Goal: Transaction & Acquisition: Book appointment/travel/reservation

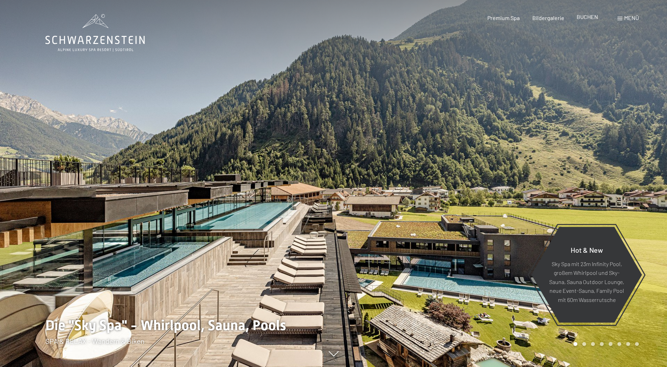
click at [586, 16] on span "BUCHEN" at bounding box center [586, 16] width 21 height 7
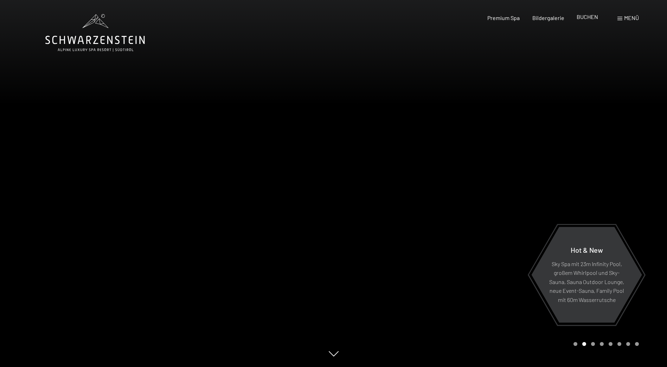
click at [592, 19] on span "BUCHEN" at bounding box center [586, 16] width 21 height 7
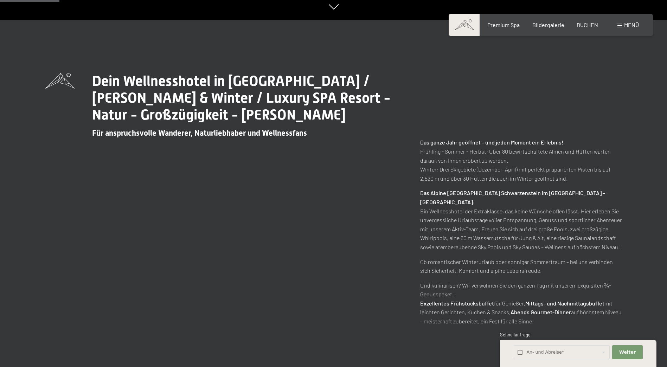
scroll to position [351, 0]
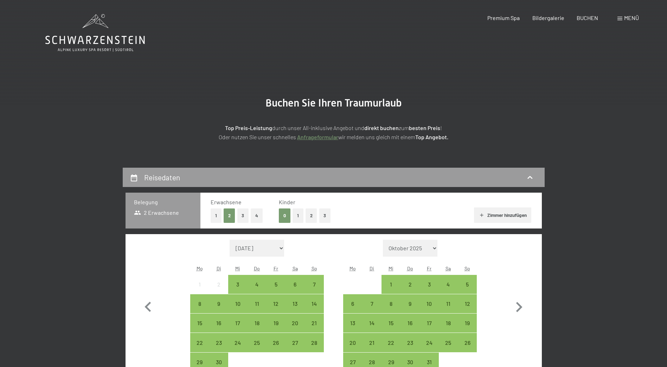
click at [213, 213] on button "1" at bounding box center [215, 215] width 11 height 14
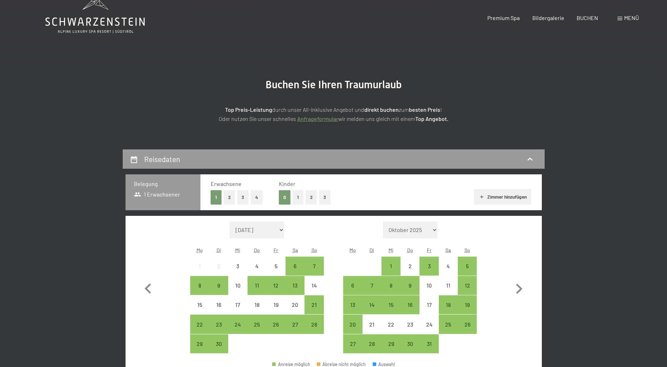
scroll to position [35, 0]
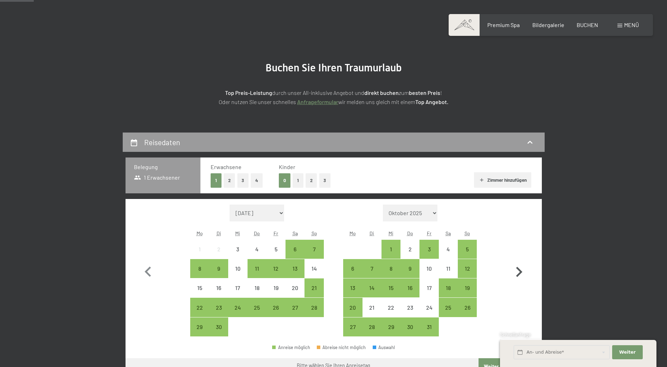
click at [521, 274] on icon "button" at bounding box center [518, 272] width 20 height 20
select select "2025-10-01"
select select "2025-11-01"
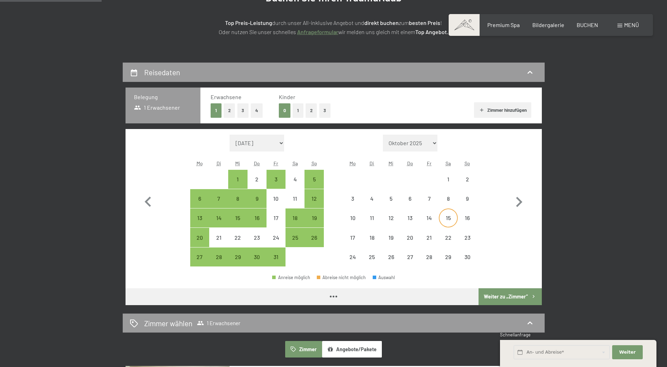
scroll to position [105, 0]
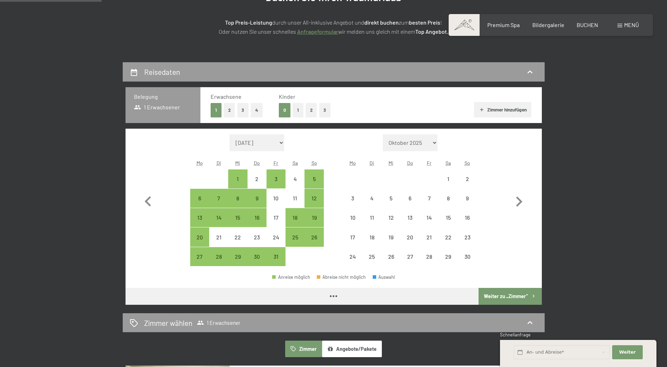
select select "2025-10-01"
select select "2025-11-01"
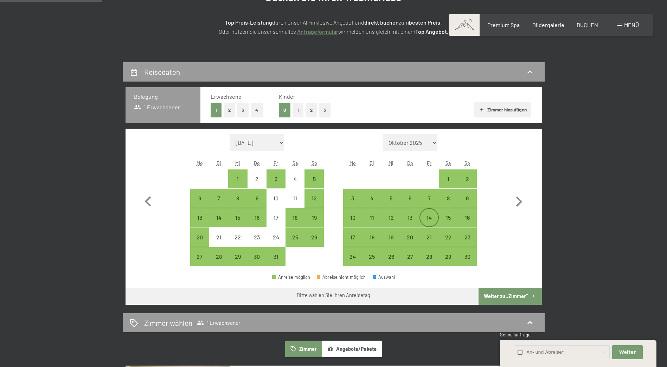
click at [425, 215] on div "14" at bounding box center [429, 224] width 18 height 18
select select "2025-10-01"
select select "2025-11-01"
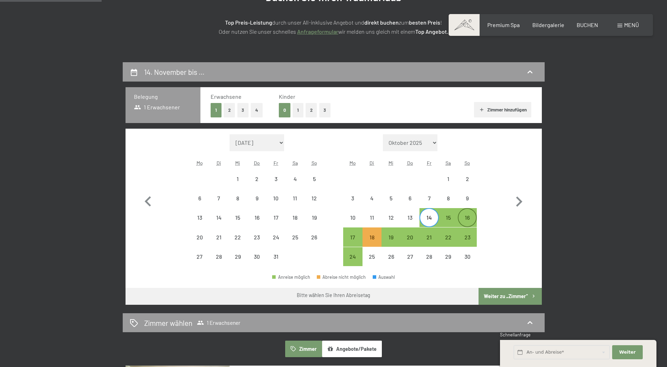
click at [469, 219] on div "16" at bounding box center [467, 224] width 18 height 18
select select "2025-10-01"
select select "2025-11-01"
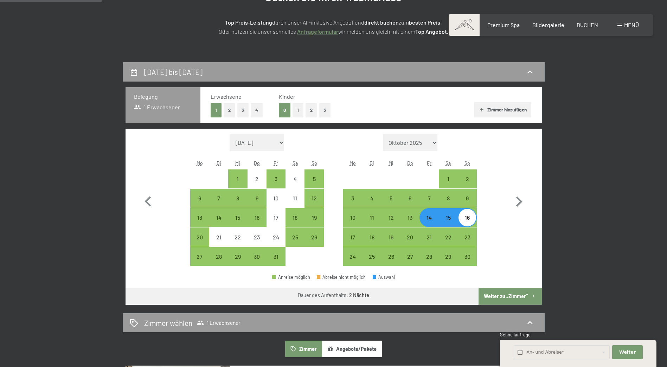
click at [508, 294] on button "Weiter zu „Zimmer“" at bounding box center [509, 296] width 63 height 17
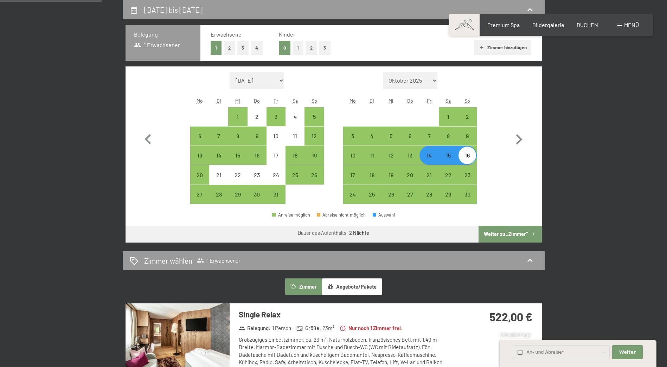
select select "2025-10-01"
select select "[DATE]"
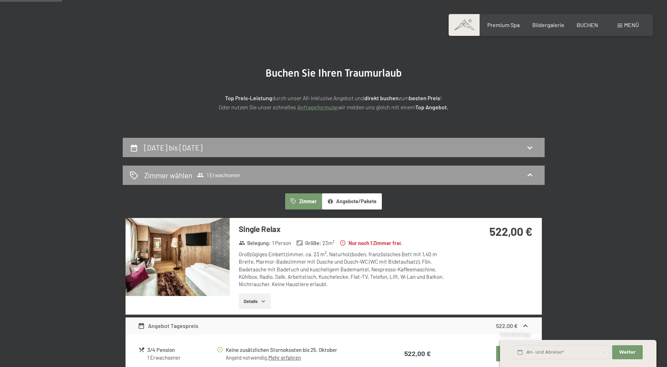
scroll to position [27, 0]
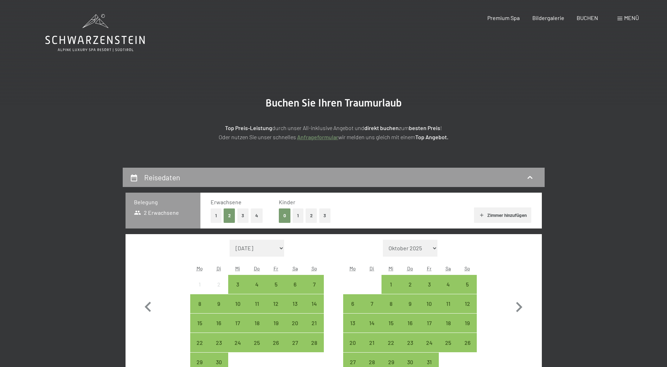
drag, startPoint x: 218, startPoint y: 215, endPoint x: 231, endPoint y: 220, distance: 14.0
click at [218, 215] on button "1" at bounding box center [215, 215] width 11 height 14
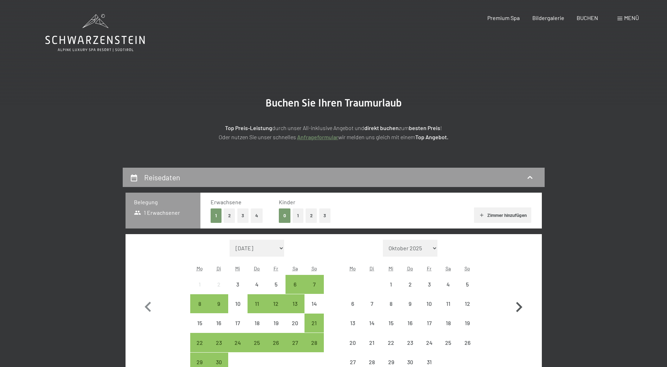
click at [521, 308] on icon "button" at bounding box center [518, 307] width 20 height 20
select select "2025-10-01"
select select "2025-11-01"
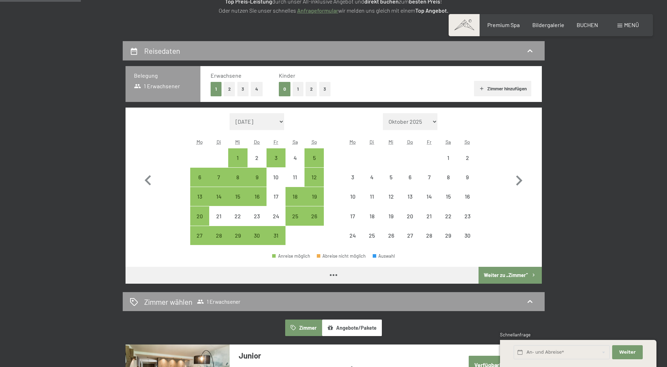
scroll to position [141, 0]
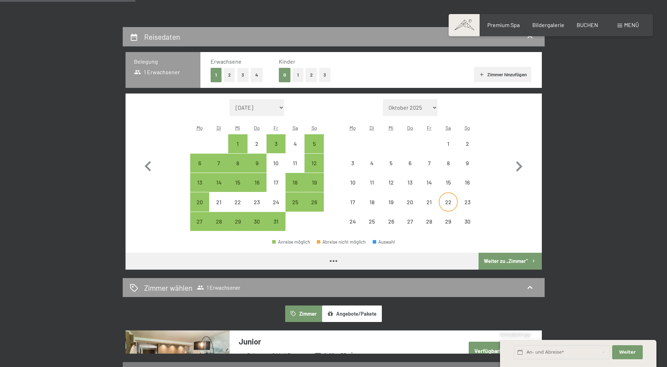
select select "2025-10-01"
select select "2025-11-01"
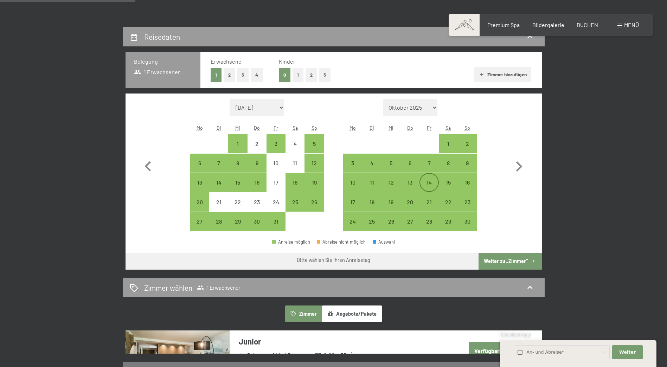
drag, startPoint x: 409, startPoint y: 179, endPoint x: 428, endPoint y: 182, distance: 18.8
click at [409, 180] on div "13" at bounding box center [410, 189] width 18 height 18
select select "2025-10-01"
select select "2025-11-01"
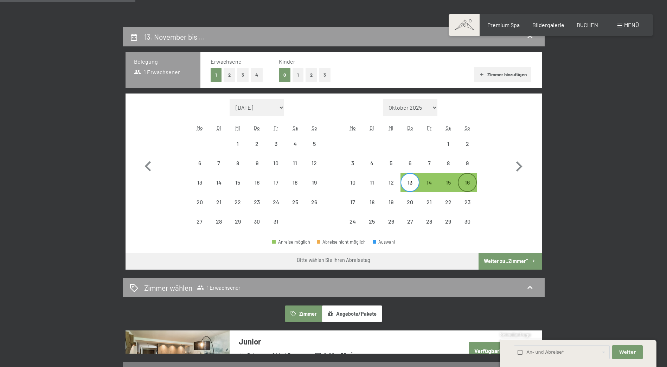
click at [475, 183] on div "16" at bounding box center [467, 189] width 18 height 18
select select "2025-10-01"
select select "[DATE]"
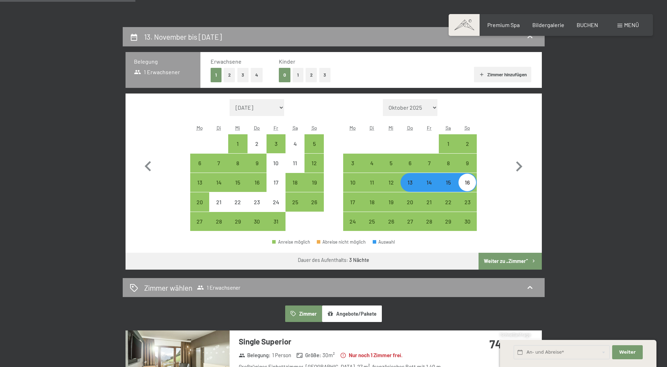
click at [504, 260] on button "Weiter zu „Zimmer“" at bounding box center [509, 261] width 63 height 17
select select "2025-10-01"
select select "[DATE]"
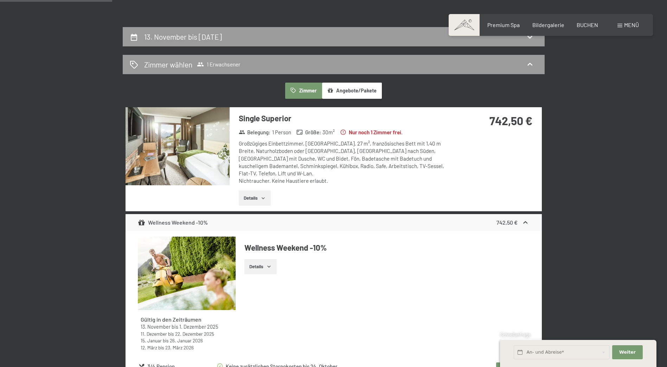
scroll to position [168, 0]
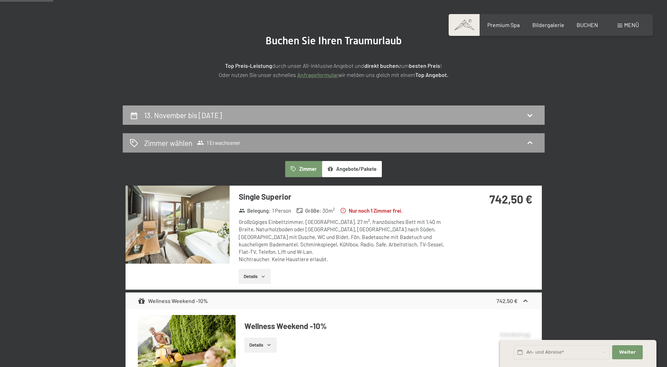
click at [530, 117] on icon at bounding box center [529, 115] width 5 height 3
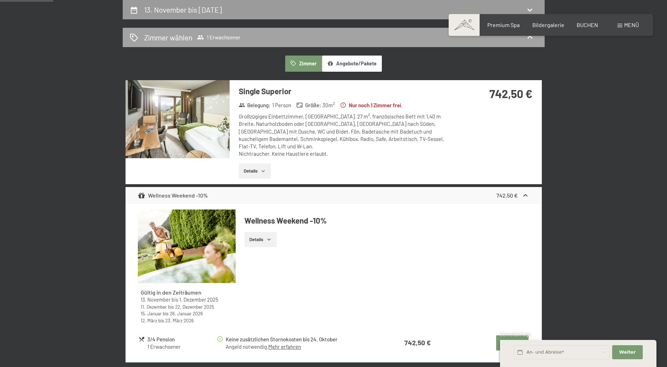
select select "2025-10-01"
select select "[DATE]"
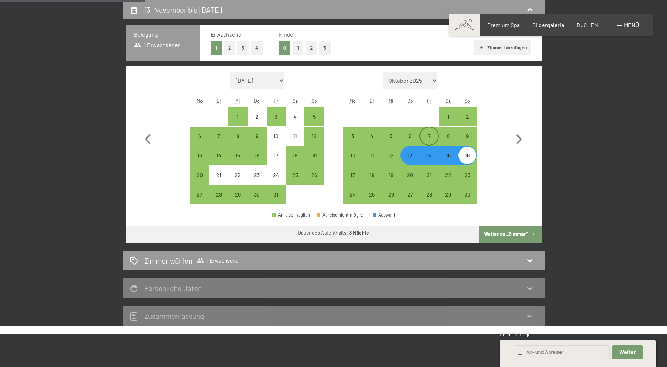
click at [433, 133] on div "7" at bounding box center [429, 142] width 18 height 18
select select "2025-10-01"
select select "[DATE]"
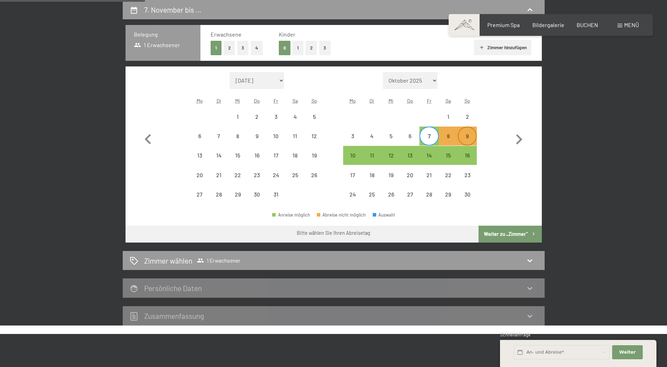
click at [468, 136] on div "9" at bounding box center [467, 142] width 18 height 18
select select "2025-10-01"
select select "[DATE]"
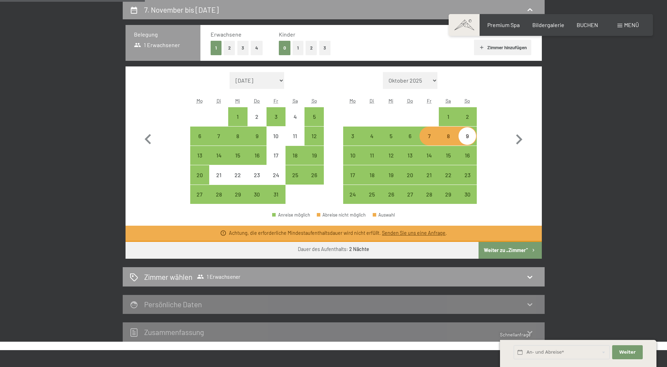
click at [432, 138] on div "7" at bounding box center [429, 142] width 18 height 18
select select "2025-10-01"
select select "[DATE]"
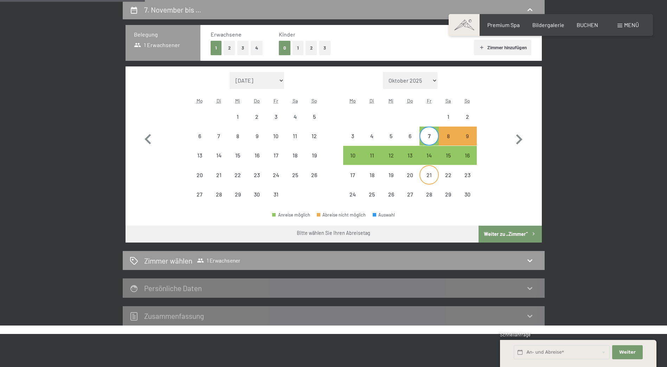
click at [430, 169] on div "21" at bounding box center [429, 175] width 18 height 18
select select "2025-10-01"
select select "[DATE]"
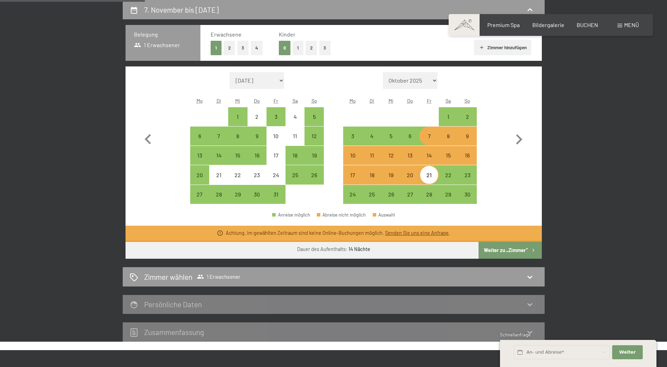
click at [433, 136] on div "7" at bounding box center [429, 142] width 18 height 18
select select "2025-10-01"
select select "[DATE]"
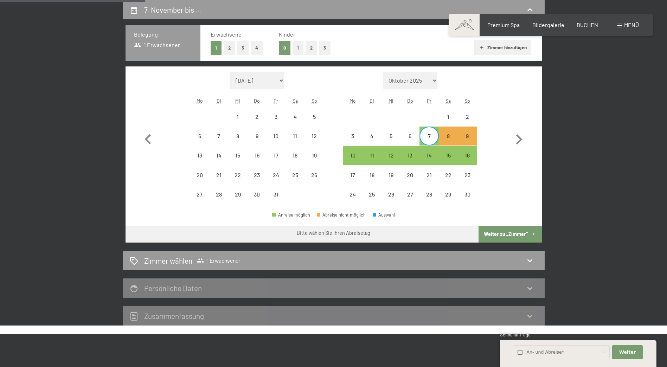
click at [430, 141] on div "7" at bounding box center [429, 142] width 18 height 18
select select "2025-10-01"
select select "[DATE]"
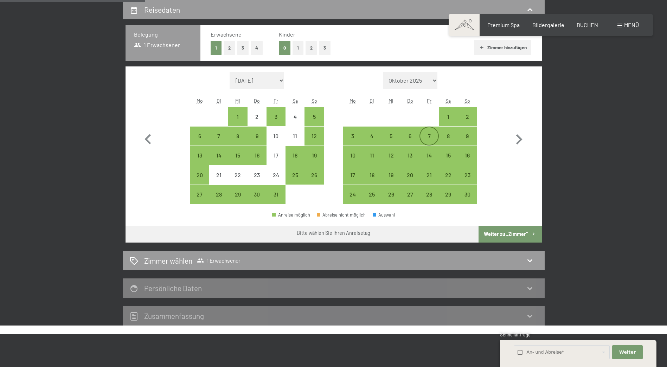
click at [424, 132] on div "7" at bounding box center [429, 136] width 18 height 18
select select "2025-10-01"
select select "[DATE]"
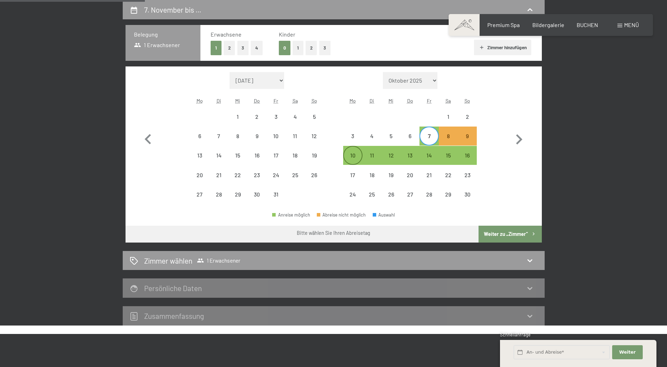
click at [358, 157] on div "10" at bounding box center [353, 162] width 18 height 18
select select "2025-10-01"
select select "[DATE]"
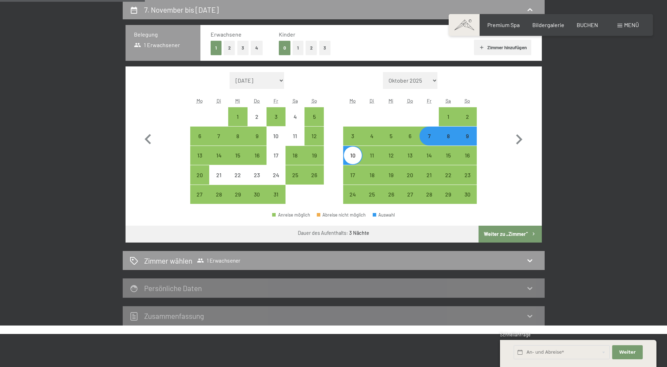
click at [517, 232] on button "Weiter zu „Zimmer“" at bounding box center [509, 234] width 63 height 17
select select "2025-10-01"
select select "[DATE]"
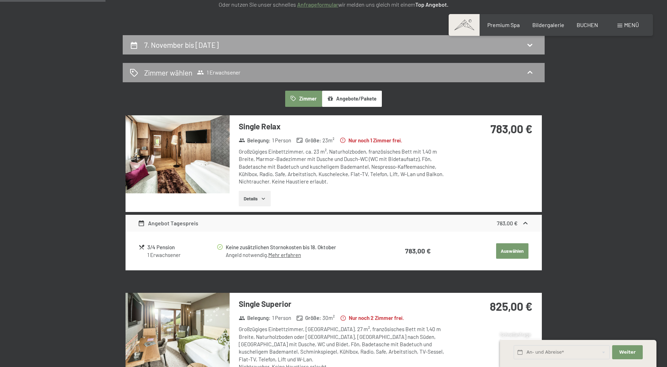
click at [533, 41] on icon at bounding box center [529, 45] width 8 height 8
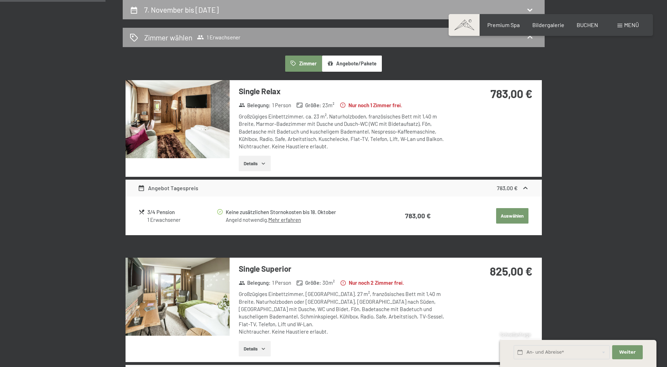
select select "2025-10-01"
select select "[DATE]"
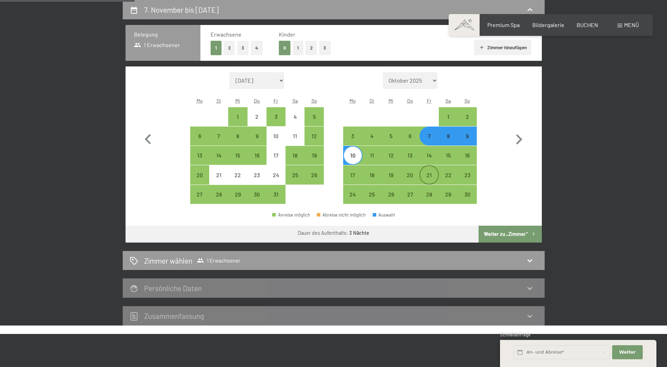
click at [428, 173] on div "21" at bounding box center [429, 181] width 18 height 18
select select "2025-10-01"
select select "[DATE]"
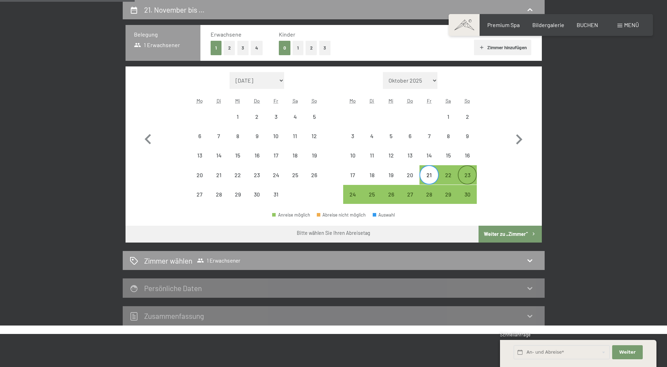
click at [462, 173] on div "23" at bounding box center [467, 181] width 18 height 18
select select "2025-10-01"
select select "[DATE]"
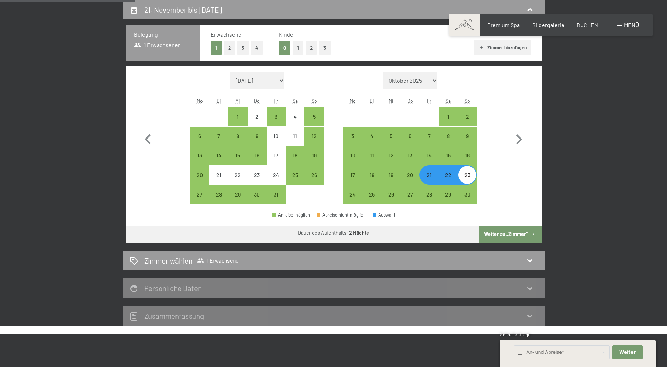
click at [521, 234] on button "Weiter zu „Zimmer“" at bounding box center [509, 234] width 63 height 17
select select "2025-10-01"
select select "[DATE]"
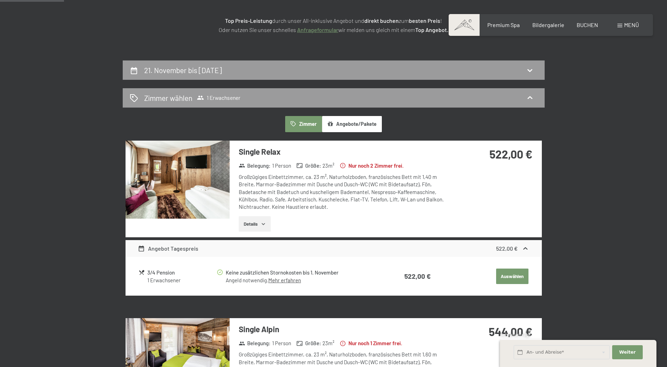
scroll to position [97, 0]
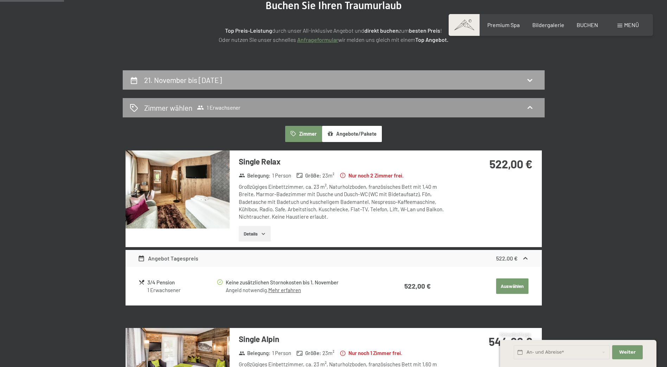
click at [534, 81] on div "21. November bis 23. November 2025" at bounding box center [334, 80] width 408 height 10
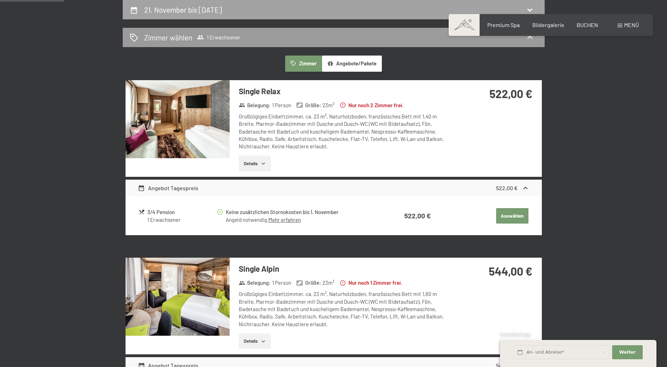
select select "2025-10-01"
select select "[DATE]"
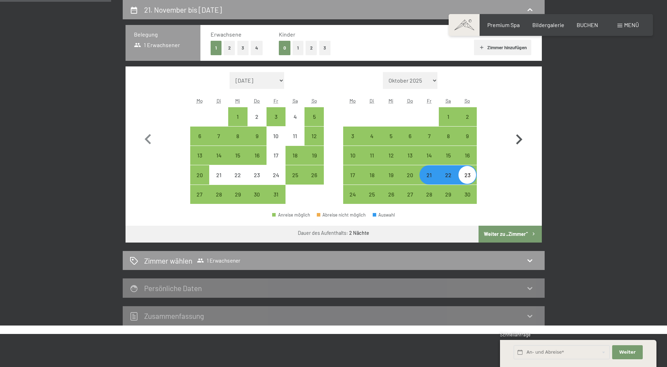
click at [520, 145] on icon "button" at bounding box center [518, 139] width 20 height 20
select select "[DATE]"
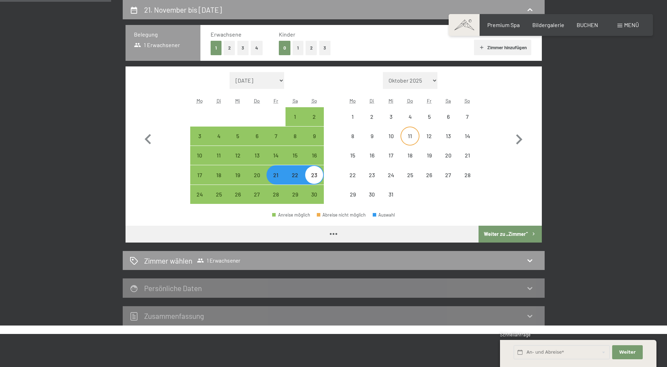
select select "[DATE]"
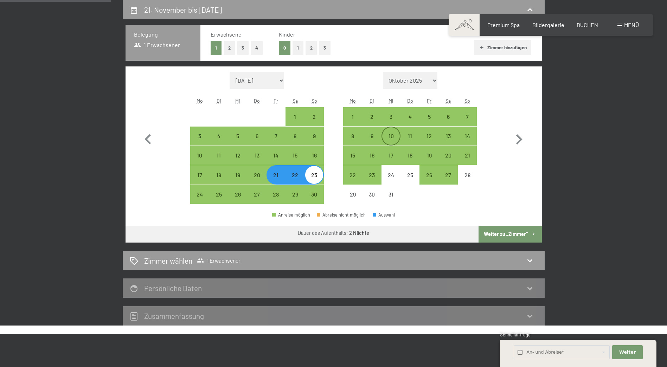
click at [392, 137] on div "10" at bounding box center [391, 142] width 18 height 18
select select "[DATE]"
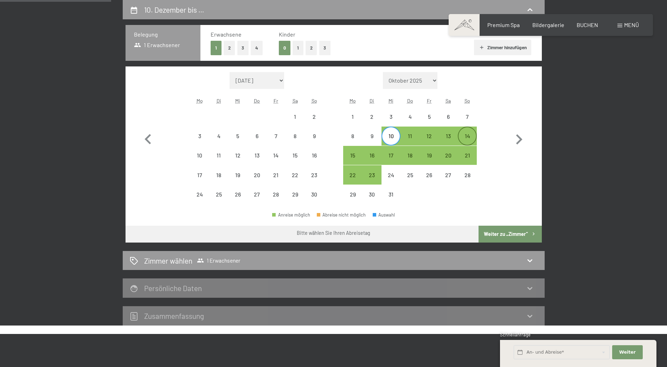
click at [466, 139] on div "14" at bounding box center [467, 142] width 18 height 18
select select "[DATE]"
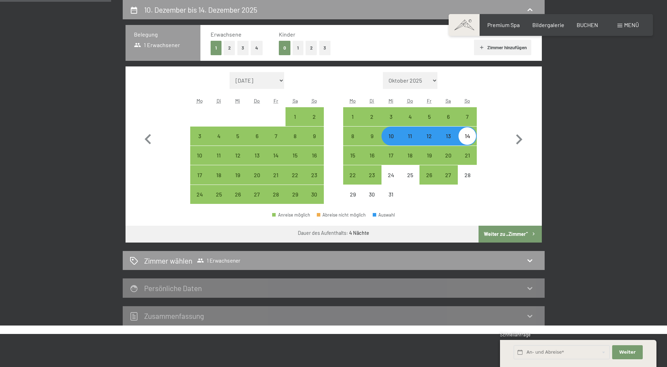
click at [514, 236] on button "Weiter zu „Zimmer“" at bounding box center [509, 234] width 63 height 17
select select "[DATE]"
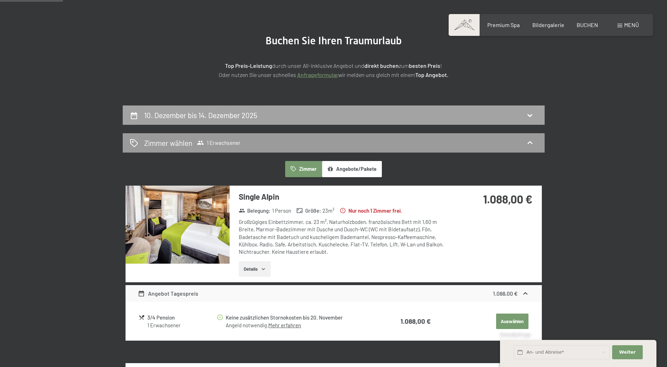
click at [530, 107] on div "10. Dezember bis 14. Dezember 2025" at bounding box center [334, 114] width 422 height 19
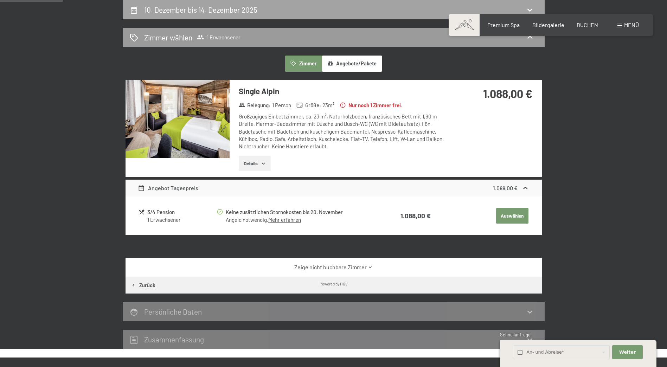
select select "[DATE]"
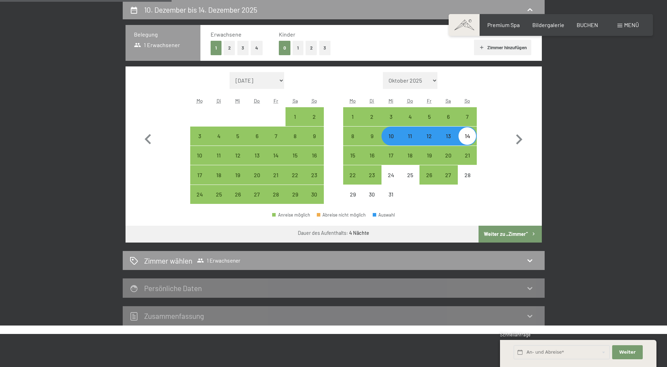
click at [394, 138] on div "10" at bounding box center [391, 142] width 18 height 18
select select "[DATE]"
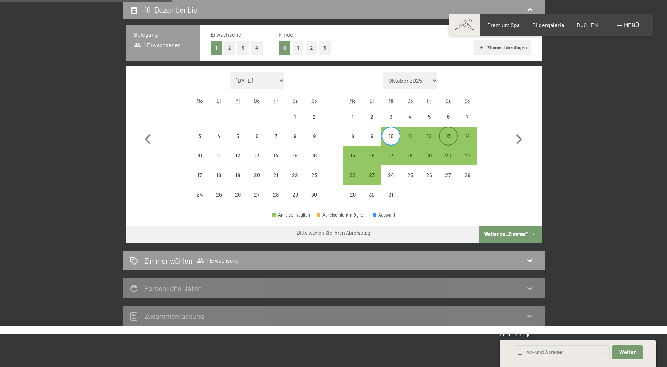
click at [449, 136] on div "13" at bounding box center [448, 142] width 18 height 18
select select "[DATE]"
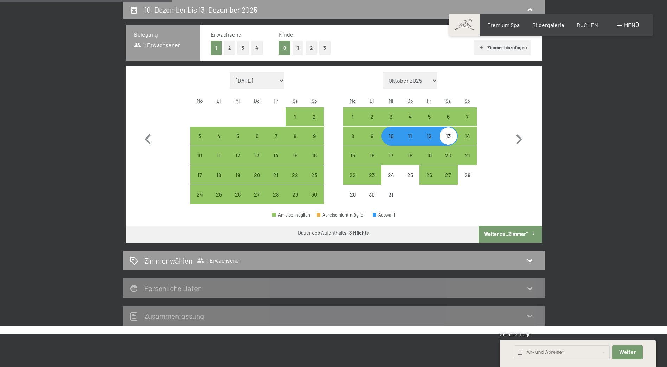
click at [499, 232] on button "Weiter zu „Zimmer“" at bounding box center [509, 234] width 63 height 17
select select "[DATE]"
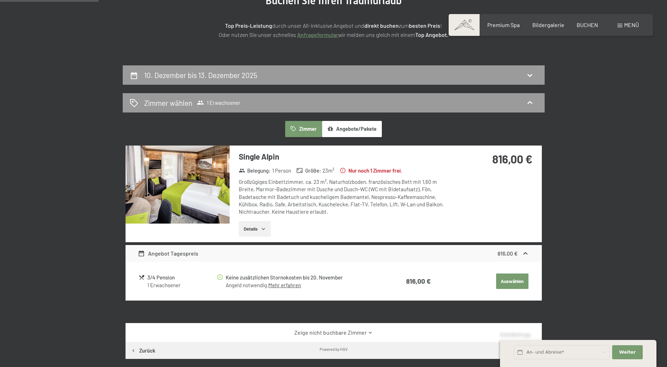
scroll to position [97, 0]
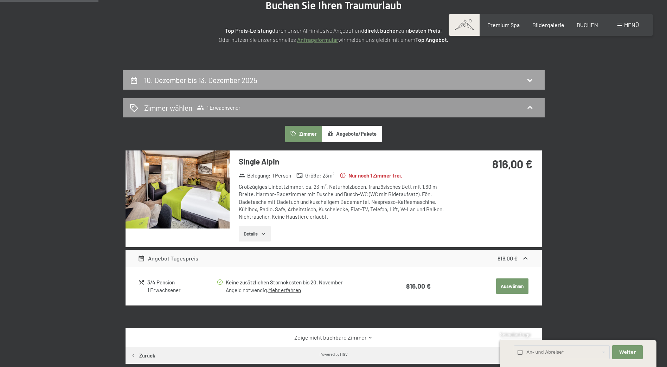
click at [533, 74] on div "10. Dezember bis 13. Dezember 2025" at bounding box center [334, 79] width 422 height 19
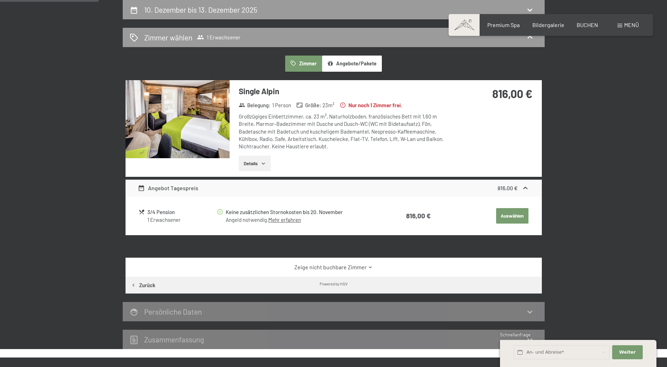
select select "[DATE]"
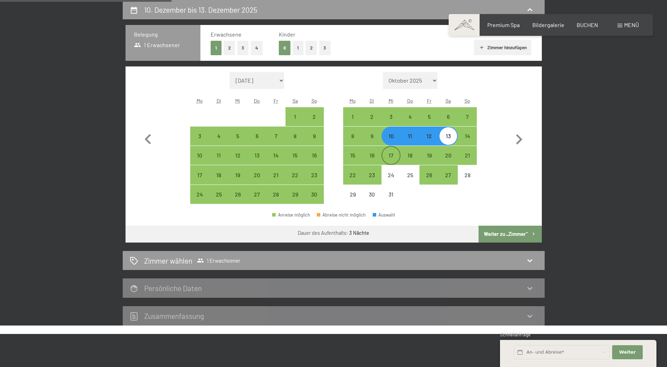
click at [390, 154] on div "17" at bounding box center [391, 162] width 18 height 18
select select "[DATE]"
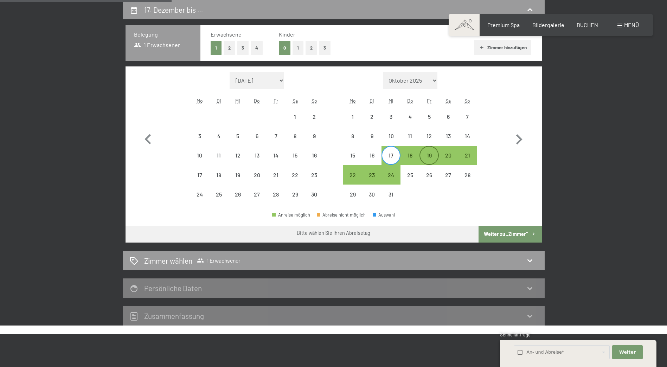
click at [430, 158] on div "19" at bounding box center [429, 162] width 18 height 18
select select "[DATE]"
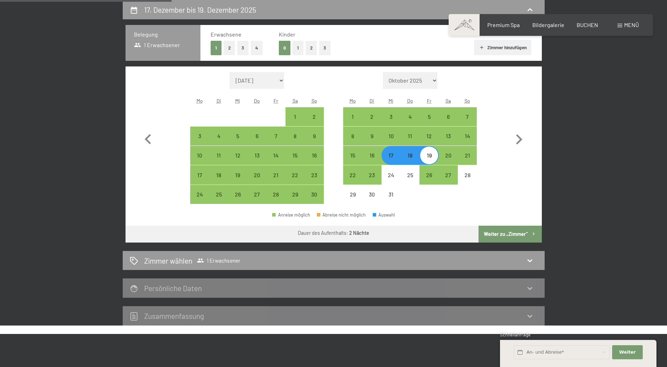
click at [508, 232] on button "Weiter zu „Zimmer“" at bounding box center [509, 234] width 63 height 17
select select "[DATE]"
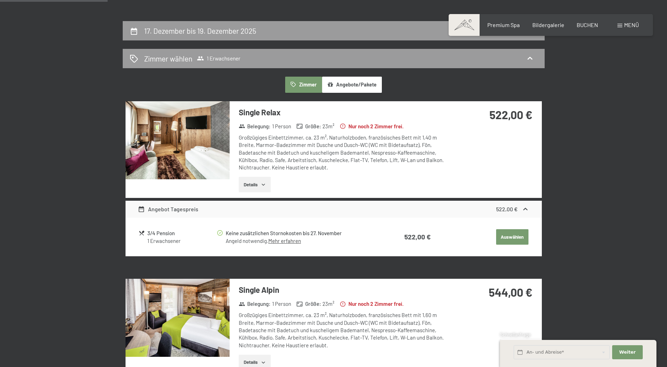
scroll to position [132, 0]
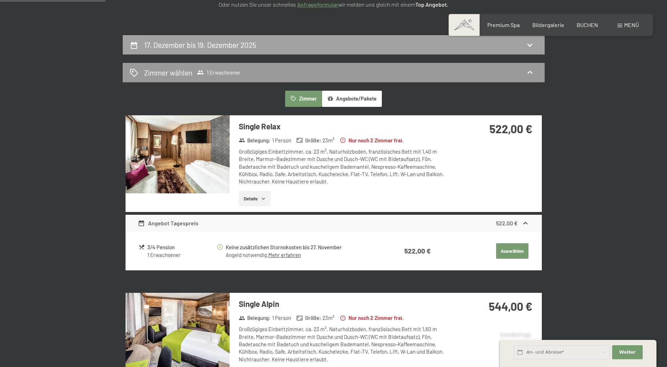
click at [531, 48] on icon at bounding box center [529, 45] width 8 height 8
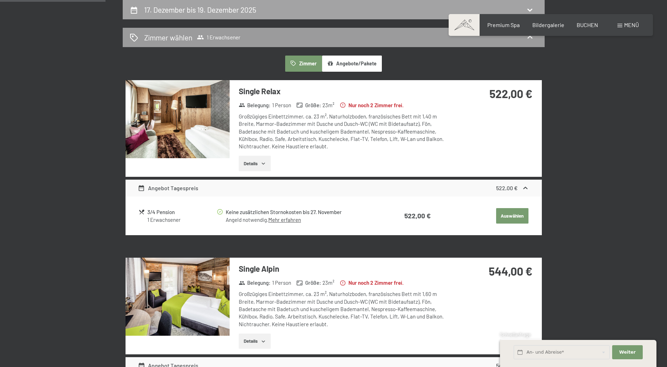
select select "[DATE]"
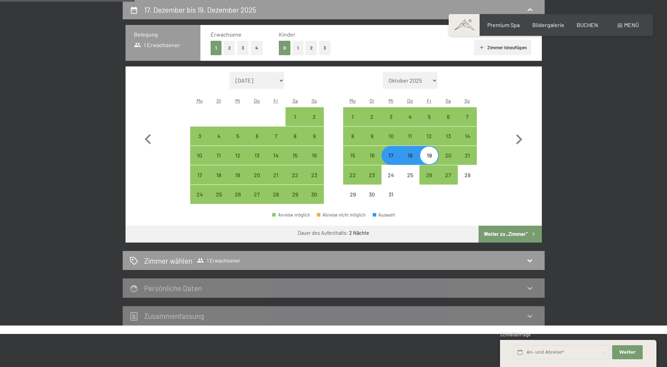
click at [395, 157] on div "17" at bounding box center [391, 162] width 18 height 18
select select "[DATE]"
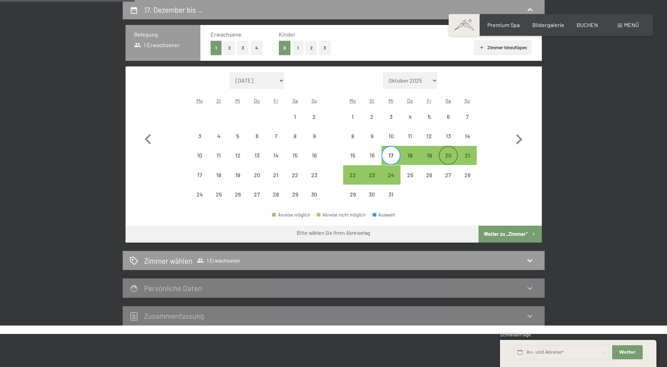
click at [451, 161] on div "20" at bounding box center [448, 162] width 18 height 18
select select "[DATE]"
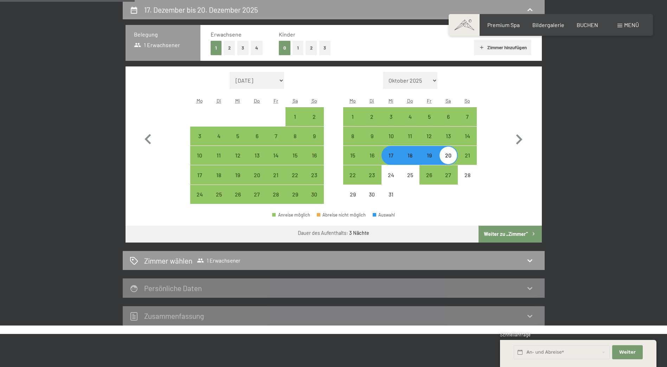
click at [496, 228] on button "Weiter zu „Zimmer“" at bounding box center [509, 234] width 63 height 17
select select "[DATE]"
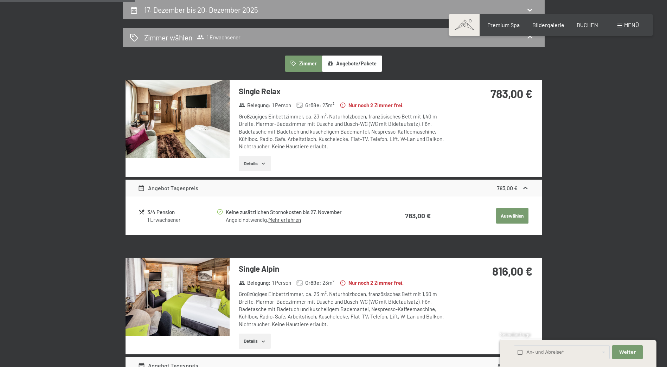
click at [357, 61] on button "Angebote/Pakete" at bounding box center [352, 64] width 60 height 16
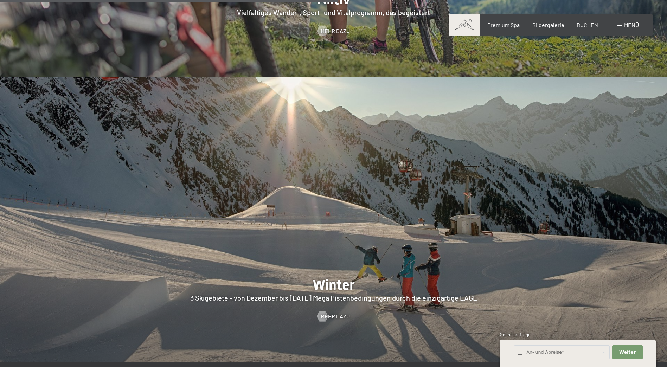
scroll to position [1792, 0]
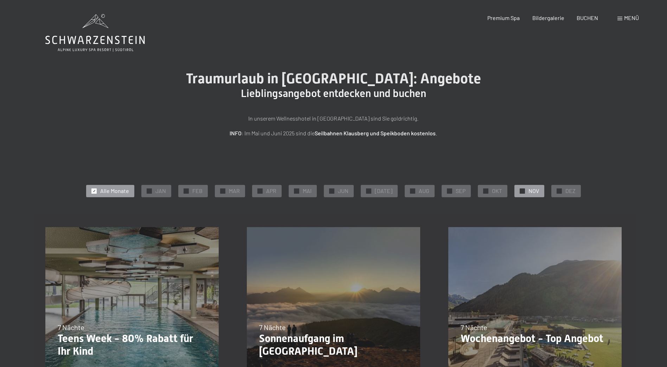
click at [529, 194] on span "NOV" at bounding box center [533, 191] width 11 height 8
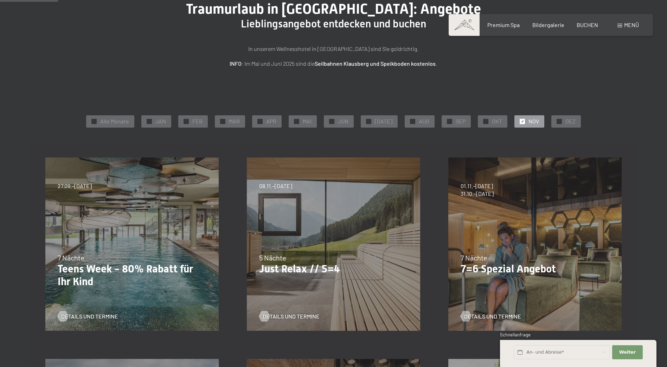
scroll to position [70, 0]
click at [313, 248] on div "07.09.–03.10.2025 21.12.–26.12.2025 11.01.–23.01.2026 08.03.–27.03.2026 08.11.–…" at bounding box center [333, 243] width 201 height 201
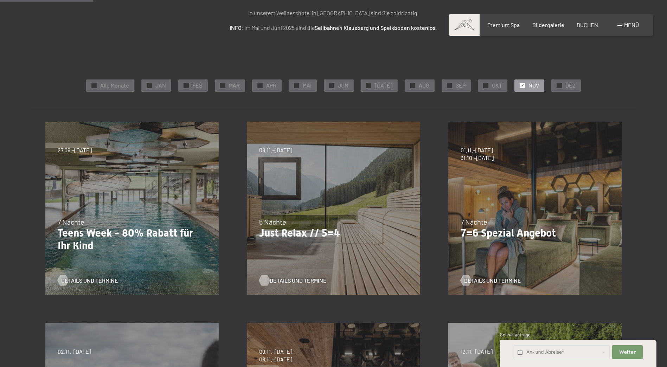
click at [295, 279] on span "Details und Termine" at bounding box center [298, 281] width 57 height 8
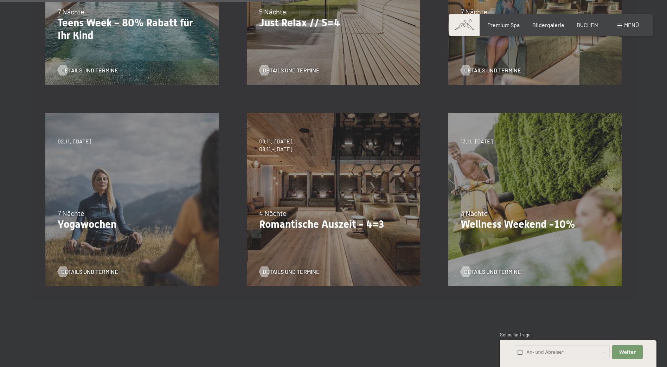
scroll to position [316, 0]
click at [573, 191] on div "13.11.–01.12.2025 11.12.–22.12.2025 15.01.–26.01.2026 12.03.–23.03.2026 3 Nächt…" at bounding box center [534, 198] width 201 height 201
click at [505, 272] on span "Details und Termine" at bounding box center [499, 271] width 57 height 8
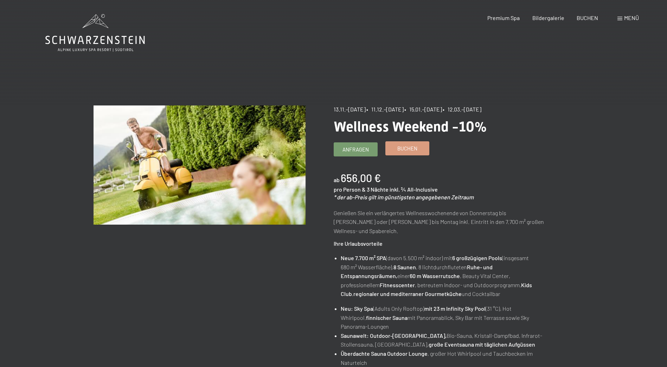
click at [407, 151] on span "Buchen" at bounding box center [407, 148] width 20 height 7
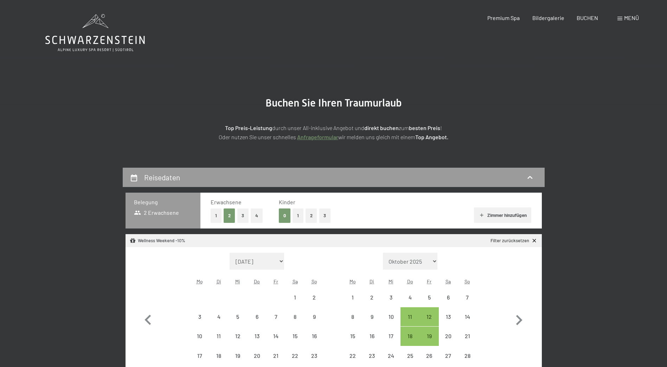
select select "[DATE]"
click at [218, 213] on button "1" at bounding box center [215, 215] width 11 height 14
select select "[DATE]"
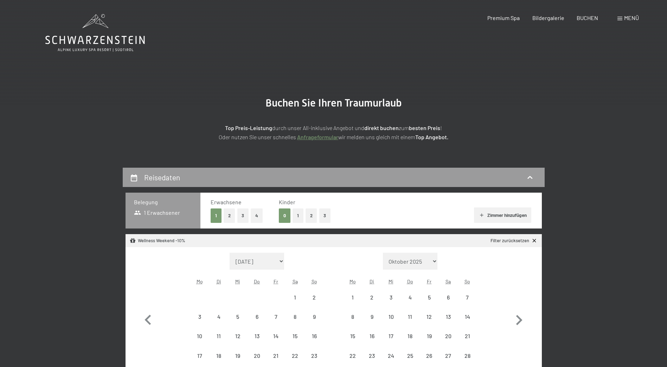
select select "[DATE]"
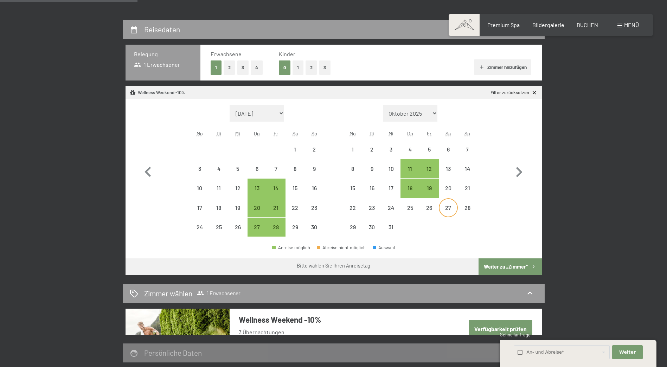
scroll to position [141, 0]
